Goal: Transaction & Acquisition: Purchase product/service

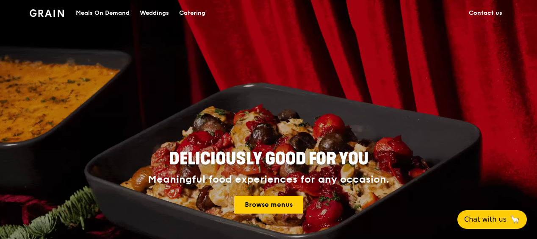
click at [117, 14] on div "Meals On Demand" at bounding box center [103, 12] width 54 height 25
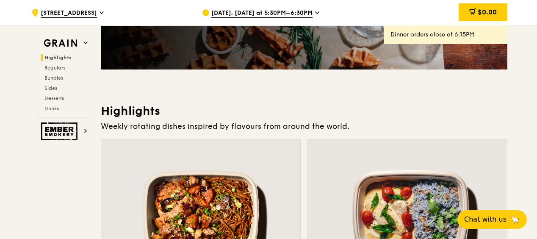
scroll to position [297, 0]
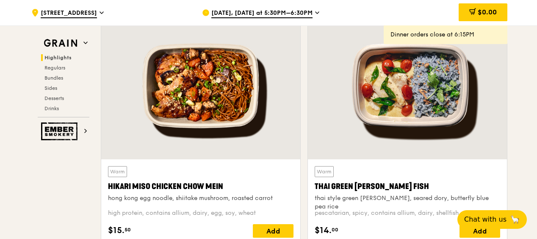
click at [308, 10] on span "Aug 13, Today at 5:30PM–6:30PM" at bounding box center [261, 13] width 101 height 9
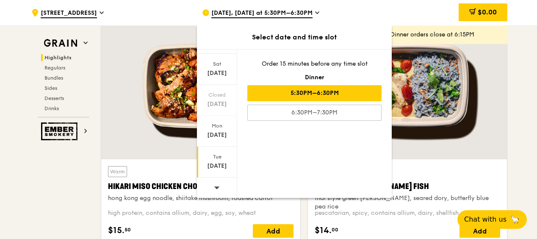
scroll to position [339, 0]
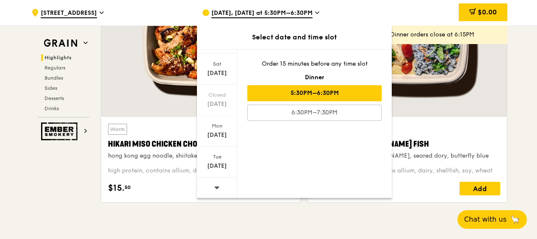
click at [215, 186] on icon at bounding box center [217, 187] width 6 height 3
click at [218, 165] on div "Aug 26" at bounding box center [217, 166] width 38 height 8
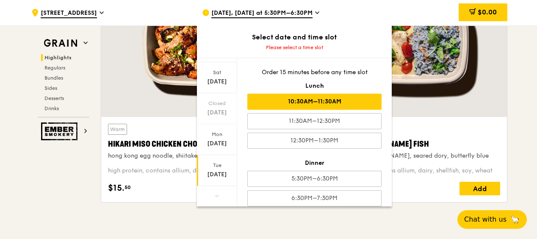
click at [334, 100] on div "10:30AM–11:30AM" at bounding box center [315, 102] width 134 height 16
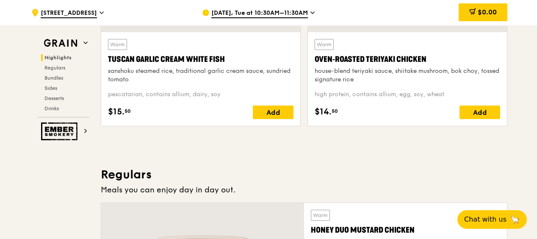
scroll to position [509, 0]
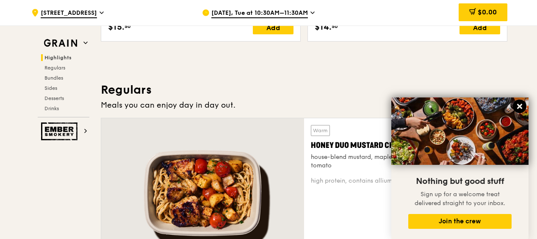
click at [520, 107] on icon at bounding box center [519, 106] width 5 height 5
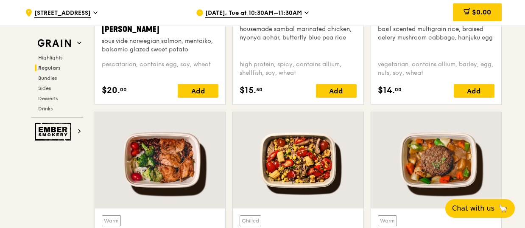
scroll to position [763, 0]
